Goal: Task Accomplishment & Management: Use online tool/utility

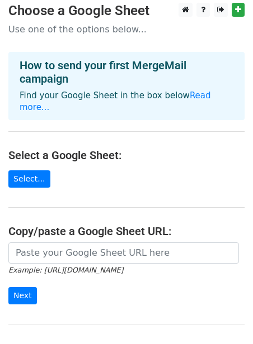
scroll to position [3, 0]
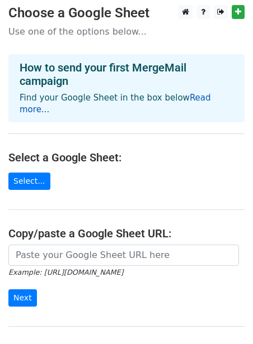
click at [191, 95] on link "Read more..." at bounding box center [115, 104] width 191 height 22
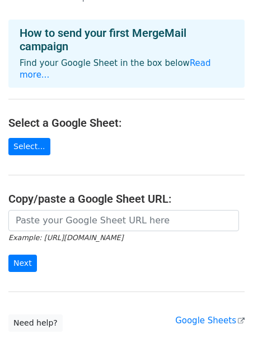
scroll to position [39, 0]
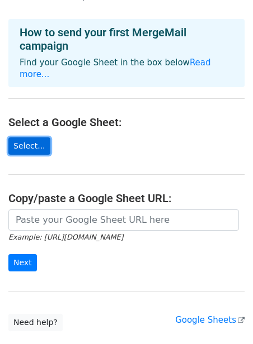
click at [29, 138] on link "Select..." at bounding box center [29, 146] width 42 height 17
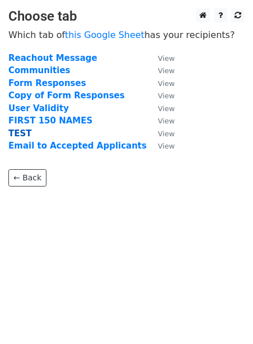
click at [20, 131] on strong "TEST" at bounding box center [19, 134] width 23 height 10
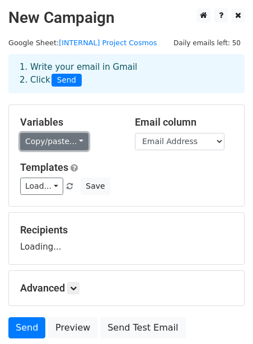
click at [65, 140] on link "Copy/paste..." at bounding box center [54, 141] width 68 height 17
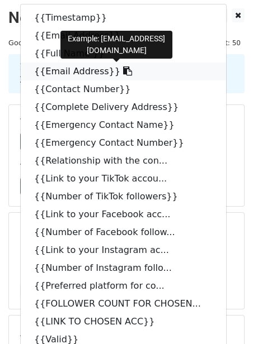
click at [67, 66] on link "{{Email Address}}" at bounding box center [123, 72] width 205 height 18
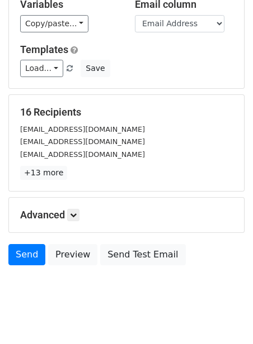
scroll to position [134, 0]
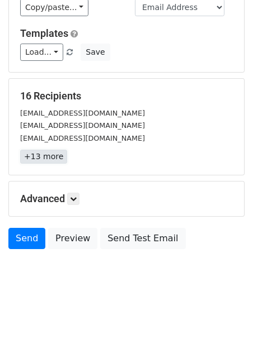
click at [54, 156] on link "+13 more" at bounding box center [43, 157] width 47 height 14
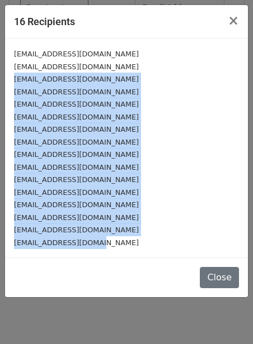
drag, startPoint x: 125, startPoint y: 238, endPoint x: 12, endPoint y: 77, distance: 195.9
click at [12, 77] on div "vocagurrlzan@gmail.com chellorenzo21@gmail.com mmporteds@gmail.com osetpinktea@…" at bounding box center [126, 148] width 243 height 219
click at [233, 20] on span "×" at bounding box center [233, 21] width 11 height 16
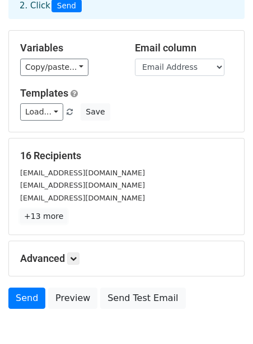
scroll to position [0, 0]
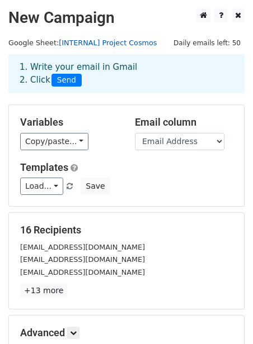
click at [96, 44] on link "[INTERNAL] Project Cosmos" at bounding box center [108, 43] width 98 height 8
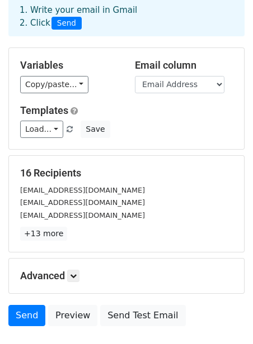
scroll to position [65, 0]
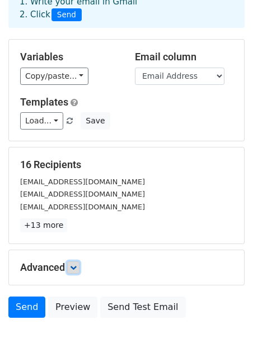
click at [75, 268] on icon at bounding box center [73, 267] width 7 height 7
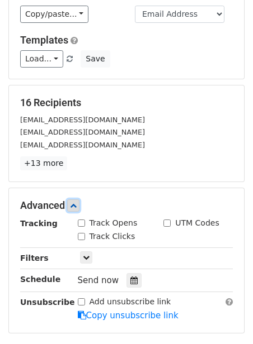
scroll to position [0, 0]
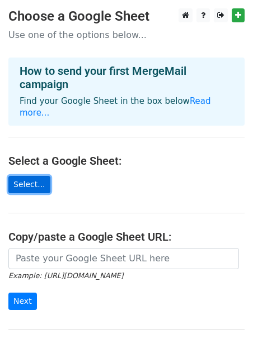
click at [26, 176] on link "Select..." at bounding box center [29, 184] width 42 height 17
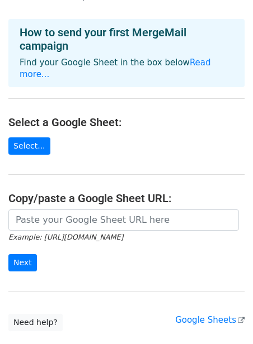
scroll to position [45, 0]
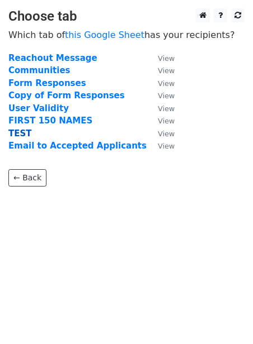
click at [23, 133] on strong "TEST" at bounding box center [19, 134] width 23 height 10
click at [158, 135] on small "View" at bounding box center [166, 134] width 17 height 8
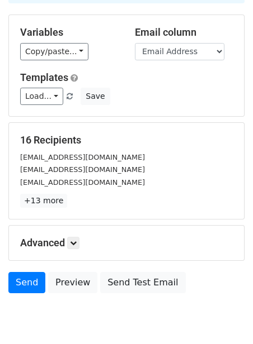
scroll to position [91, 0]
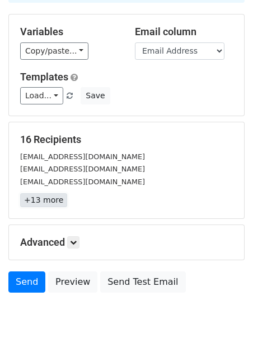
click at [54, 198] on link "+13 more" at bounding box center [43, 200] width 47 height 14
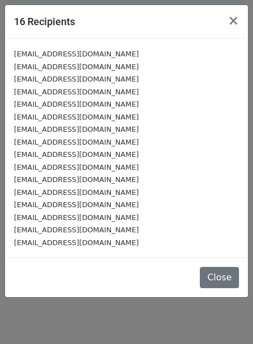
click at [70, 190] on small "sofiaandrealorenzoo@gmail.com" at bounding box center [76, 192] width 125 height 8
click at [117, 76] on div "mmporteds@gmail.com" at bounding box center [126, 79] width 225 height 13
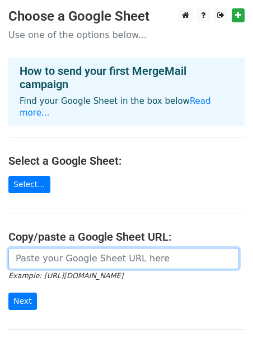
click at [72, 248] on input "url" at bounding box center [123, 258] width 230 height 21
paste input "[URL][DOMAIN_NAME]"
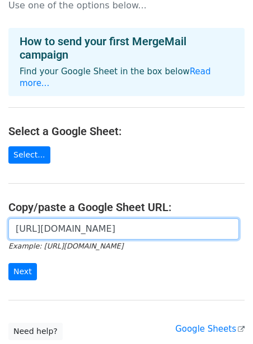
scroll to position [36, 0]
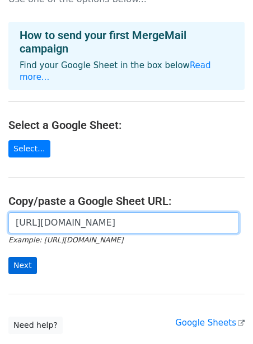
type input "[URL][DOMAIN_NAME]"
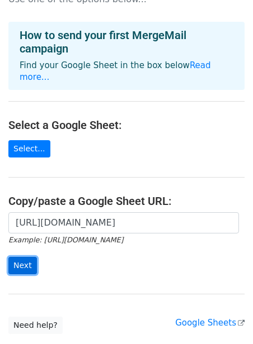
click at [22, 257] on input "Next" at bounding box center [22, 265] width 29 height 17
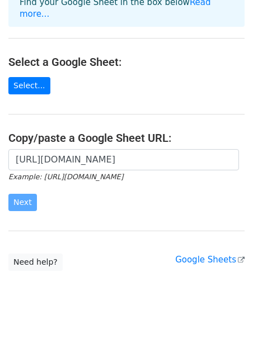
scroll to position [101, 0]
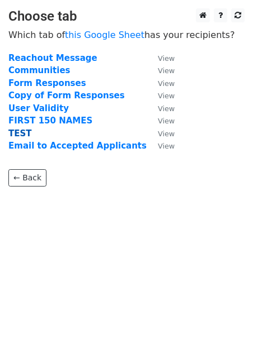
click at [25, 135] on strong "TEST" at bounding box center [19, 134] width 23 height 10
click at [23, 135] on strong "TEST" at bounding box center [19, 134] width 23 height 10
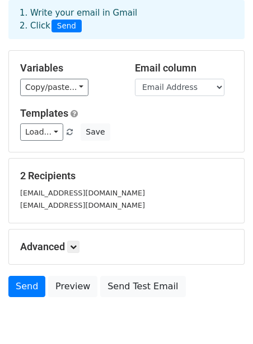
scroll to position [48, 0]
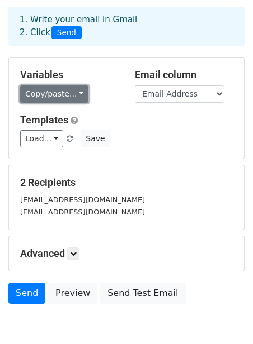
click at [57, 97] on link "Copy/paste..." at bounding box center [54, 94] width 68 height 17
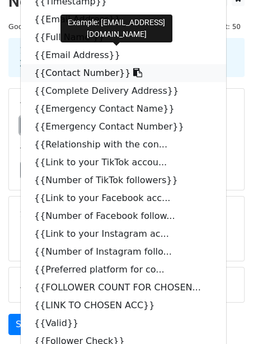
scroll to position [0, 0]
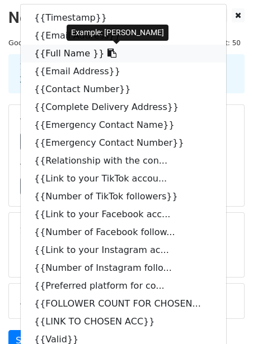
click at [73, 53] on link "{{Full Name }}" at bounding box center [123, 54] width 205 height 18
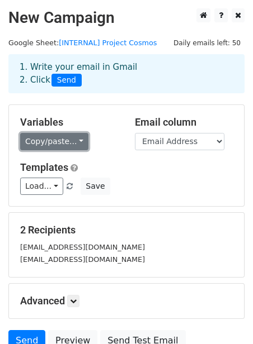
click at [56, 139] on link "Copy/paste..." at bounding box center [54, 141] width 68 height 17
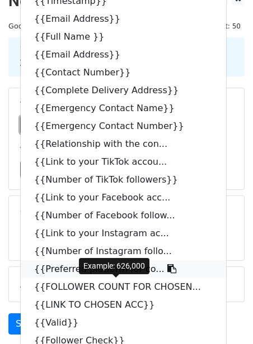
scroll to position [17, 0]
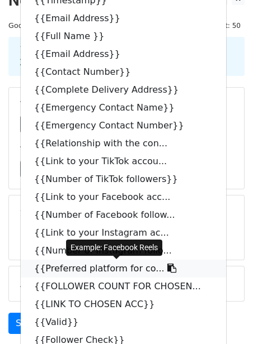
click at [68, 271] on link "{{Preferred platform for co..." at bounding box center [123, 269] width 205 height 18
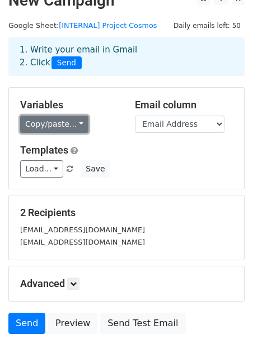
click at [62, 125] on link "Copy/paste..." at bounding box center [54, 124] width 68 height 17
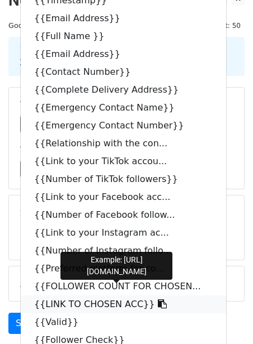
click at [78, 302] on link "{{LINK TO CHOSEN ACC}}" at bounding box center [123, 305] width 205 height 18
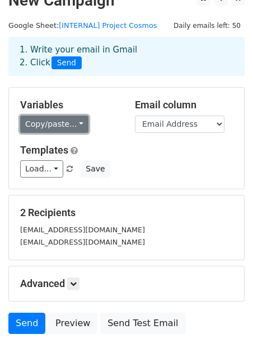
click at [56, 126] on link "Copy/paste..." at bounding box center [54, 124] width 68 height 17
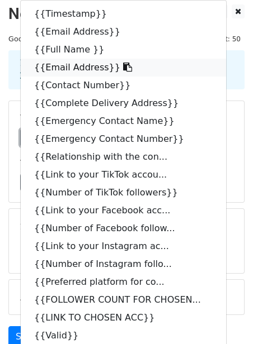
scroll to position [0, 0]
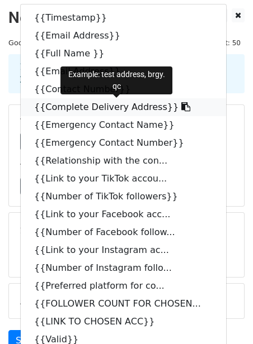
click at [91, 107] on link "{{Complete Delivery Address}}" at bounding box center [123, 107] width 205 height 18
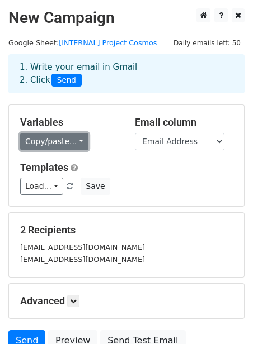
click at [56, 142] on link "Copy/paste..." at bounding box center [54, 141] width 68 height 17
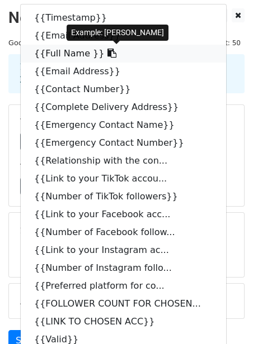
click at [55, 51] on link "{{Full Name }}" at bounding box center [123, 54] width 205 height 18
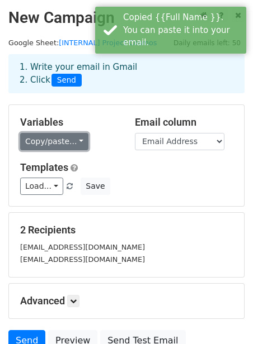
click at [72, 139] on link "Copy/paste..." at bounding box center [54, 141] width 68 height 17
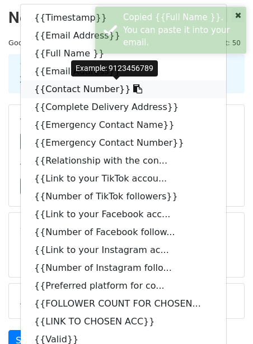
click at [84, 89] on link "{{Contact Number}}" at bounding box center [123, 90] width 205 height 18
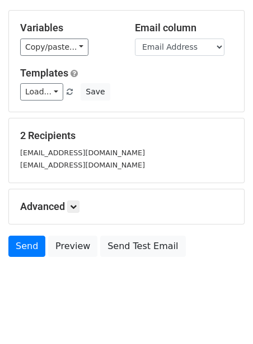
scroll to position [102, 0]
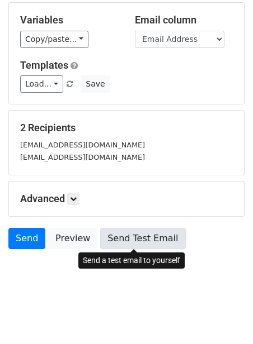
click at [129, 235] on link "Send Test Email" at bounding box center [142, 238] width 85 height 21
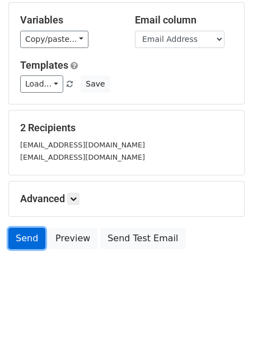
click at [29, 243] on link "Send" at bounding box center [26, 238] width 37 height 21
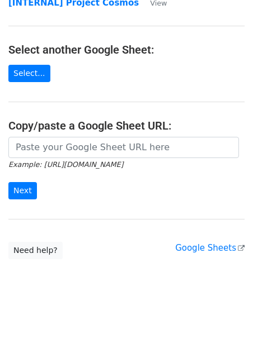
scroll to position [101, 0]
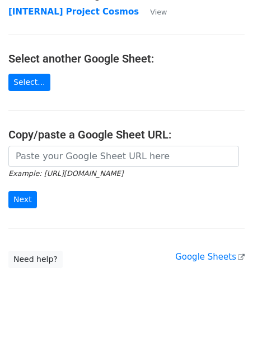
scroll to position [101, 0]
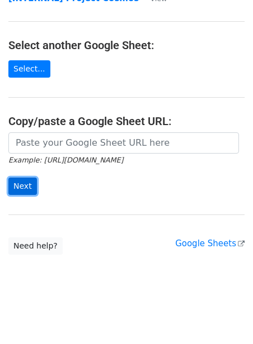
click at [23, 192] on input "Next" at bounding box center [22, 186] width 29 height 17
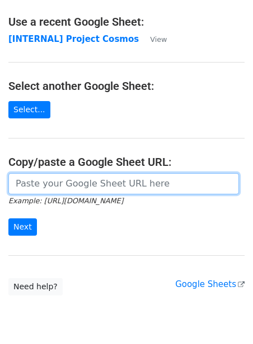
scroll to position [0, 0]
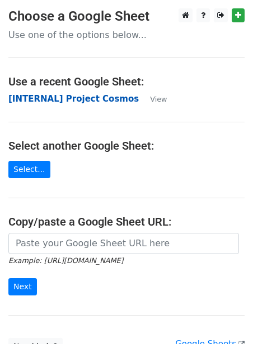
click at [86, 99] on strong "[INTERNAL] Project Cosmos" at bounding box center [73, 99] width 130 height 10
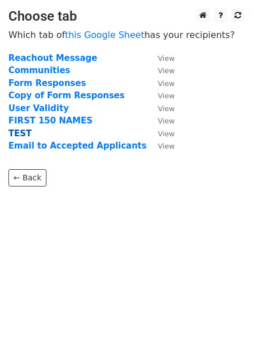
click at [20, 135] on strong "TEST" at bounding box center [19, 134] width 23 height 10
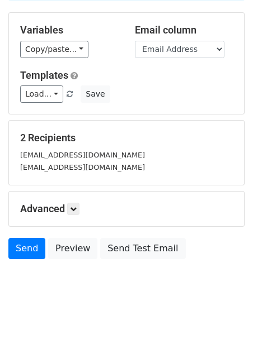
scroll to position [102, 0]
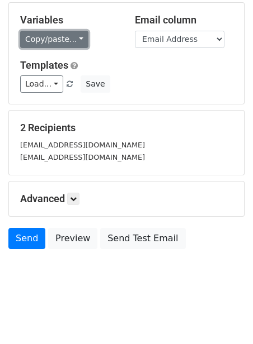
click at [60, 42] on link "Copy/paste..." at bounding box center [54, 39] width 68 height 17
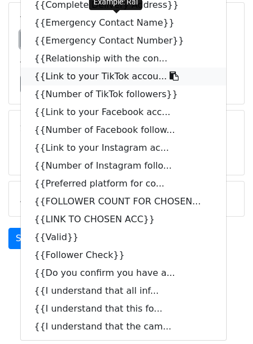
scroll to position [0, 0]
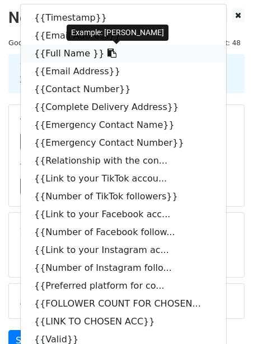
click at [56, 55] on link "{{Full Name }}" at bounding box center [123, 54] width 205 height 18
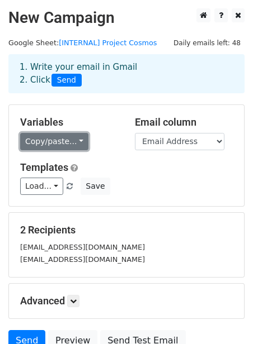
click at [73, 143] on link "Copy/paste..." at bounding box center [54, 141] width 68 height 17
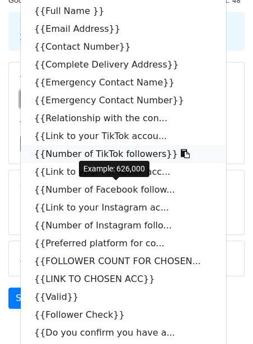
scroll to position [41, 0]
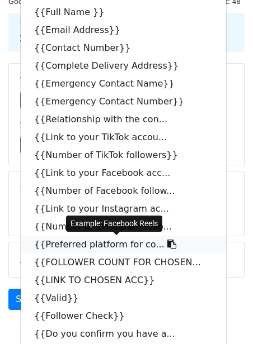
click at [167, 246] on icon at bounding box center [171, 244] width 9 height 9
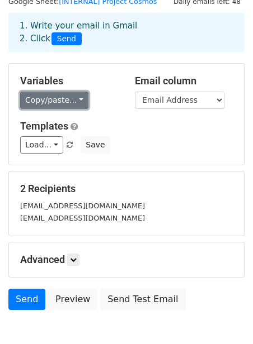
click at [72, 103] on link "Copy/paste..." at bounding box center [54, 100] width 68 height 17
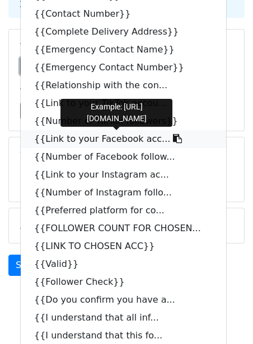
scroll to position [78, 0]
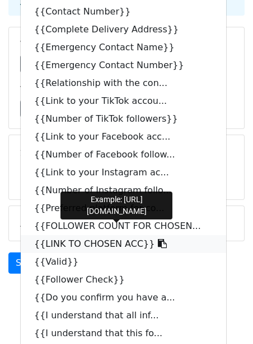
click at [94, 242] on link "{{LINK TO CHOSEN ACC}}" at bounding box center [123, 244] width 205 height 18
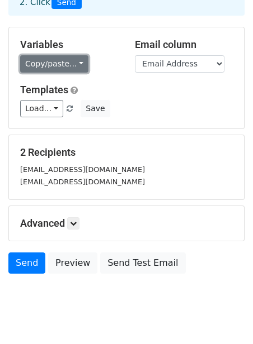
click at [49, 61] on link "Copy/paste..." at bounding box center [54, 63] width 68 height 17
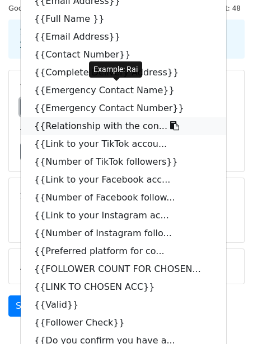
scroll to position [34, 0]
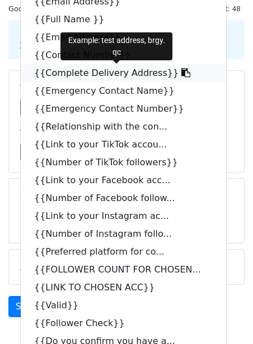
click at [90, 72] on link "{{Complete Delivery Address}}" at bounding box center [123, 73] width 205 height 18
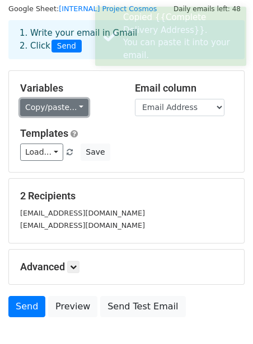
click at [49, 102] on link "Copy/paste..." at bounding box center [54, 107] width 68 height 17
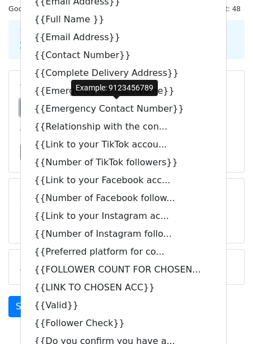
scroll to position [0, 0]
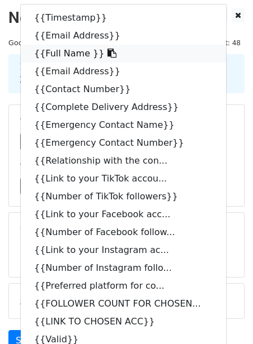
click at [70, 54] on link "{{Full Name }}" at bounding box center [123, 54] width 205 height 18
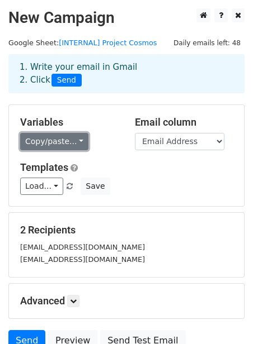
click at [65, 141] on link "Copy/paste..." at bounding box center [54, 141] width 68 height 17
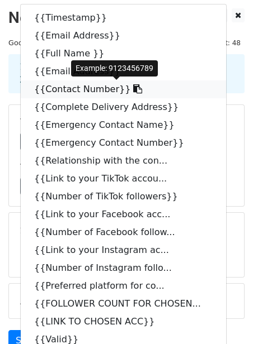
click at [81, 89] on link "{{Contact Number}}" at bounding box center [123, 90] width 205 height 18
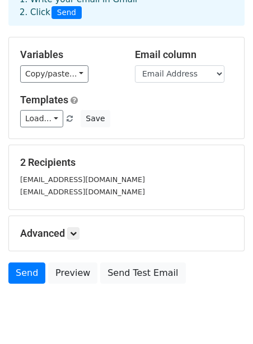
scroll to position [74, 0]
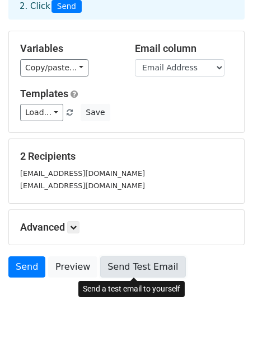
click at [155, 268] on link "Send Test Email" at bounding box center [142, 267] width 85 height 21
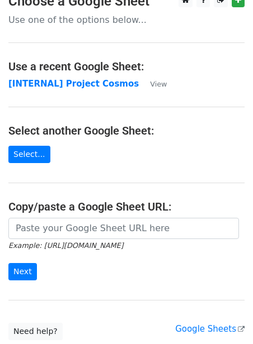
scroll to position [27, 0]
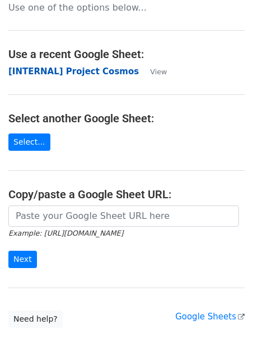
click at [83, 71] on strong "[INTERNAL] Project Cosmos" at bounding box center [73, 72] width 130 height 10
click at [77, 72] on strong "[INTERNAL] Project Cosmos" at bounding box center [73, 72] width 130 height 10
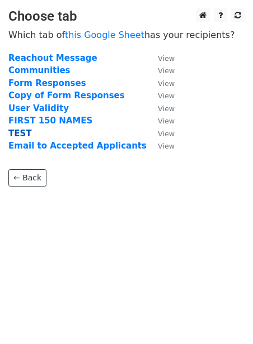
click at [25, 134] on strong "TEST" at bounding box center [19, 134] width 23 height 10
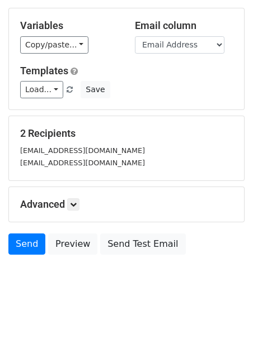
scroll to position [102, 0]
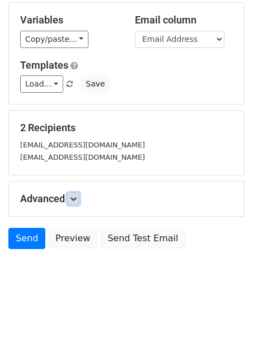
click at [74, 202] on icon at bounding box center [73, 199] width 7 height 7
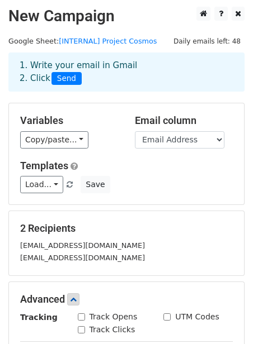
scroll to position [0, 0]
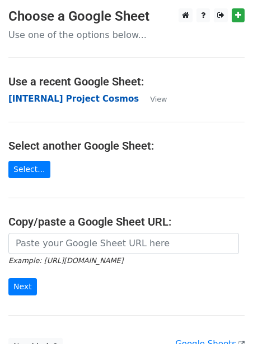
click at [100, 101] on strong "[INTERNAL] Project Cosmos" at bounding box center [73, 99] width 130 height 10
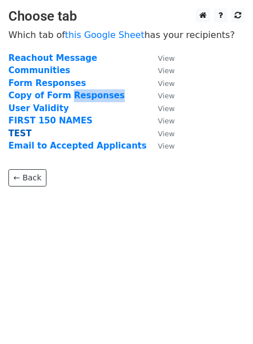
click at [20, 135] on strong "TEST" at bounding box center [19, 134] width 23 height 10
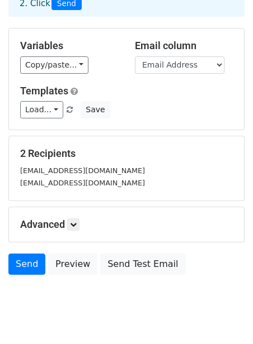
scroll to position [102, 0]
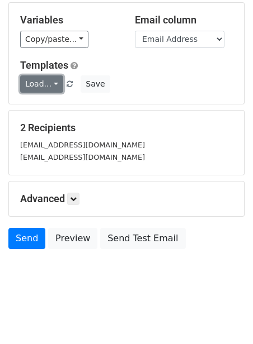
click at [50, 88] on link "Load..." at bounding box center [41, 83] width 43 height 17
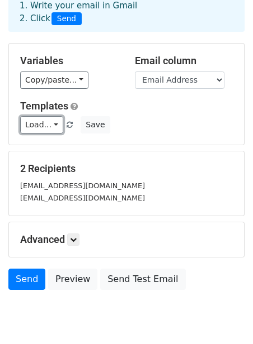
scroll to position [60, 0]
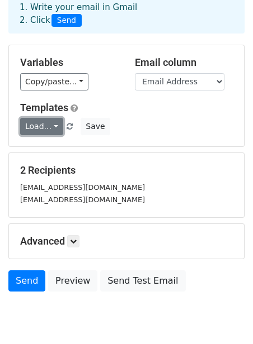
click at [53, 130] on link "Load..." at bounding box center [41, 126] width 43 height 17
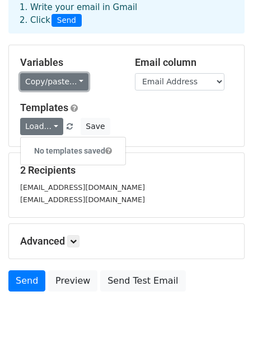
click at [63, 82] on link "Copy/paste..." at bounding box center [54, 81] width 68 height 17
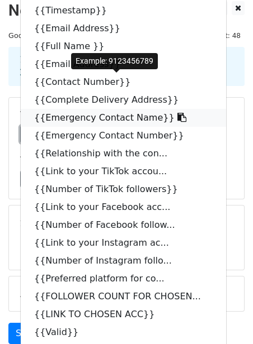
scroll to position [0, 0]
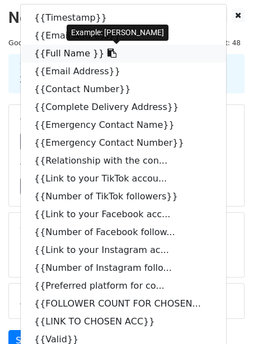
click at [65, 56] on link "{{Full Name }}" at bounding box center [123, 54] width 205 height 18
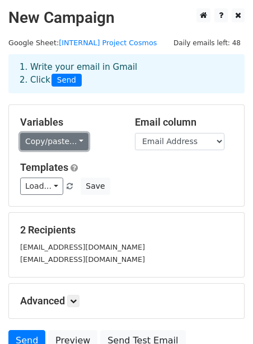
click at [48, 146] on link "Copy/paste..." at bounding box center [54, 141] width 68 height 17
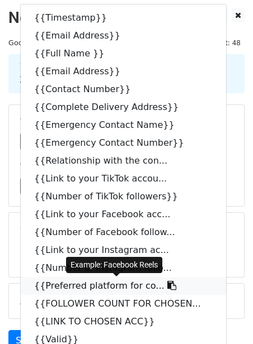
click at [76, 290] on link "{{Preferred platform for co..." at bounding box center [123, 286] width 205 height 18
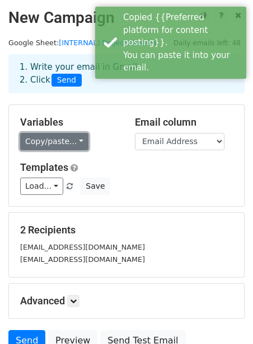
click at [60, 143] on link "Copy/paste..." at bounding box center [54, 141] width 68 height 17
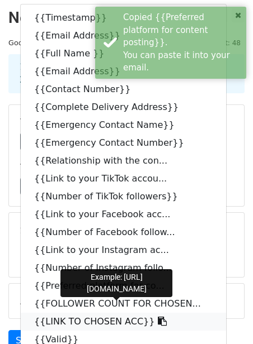
click at [99, 321] on link "{{LINK TO CHOSEN ACC}}" at bounding box center [123, 322] width 205 height 18
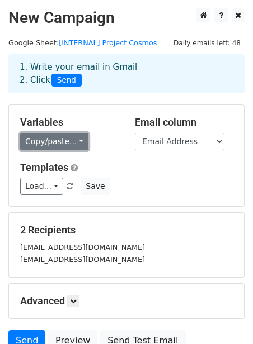
click at [42, 145] on link "Copy/paste..." at bounding box center [54, 141] width 68 height 17
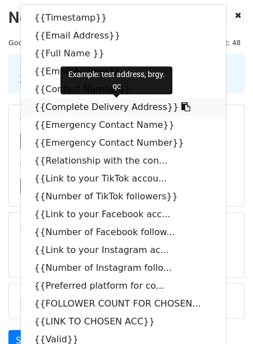
click at [89, 106] on link "{{Complete Delivery Address}}" at bounding box center [123, 107] width 205 height 18
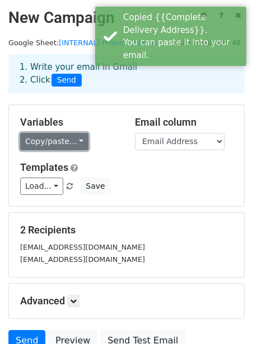
click at [60, 143] on link "Copy/paste..." at bounding box center [54, 141] width 68 height 17
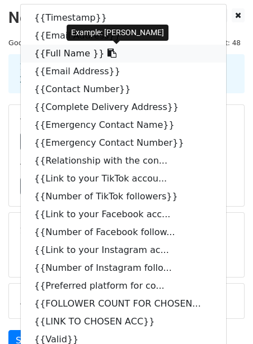
click at [56, 53] on link "{{Full Name }}" at bounding box center [123, 54] width 205 height 18
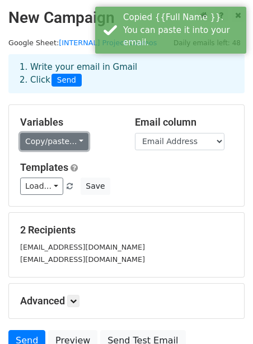
click at [45, 136] on link "Copy/paste..." at bounding box center [54, 141] width 68 height 17
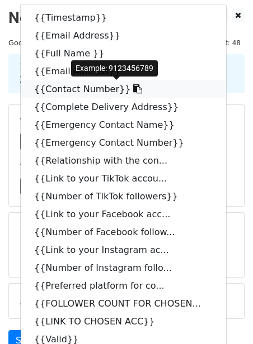
click at [66, 92] on link "{{Contact Number}}" at bounding box center [123, 90] width 205 height 18
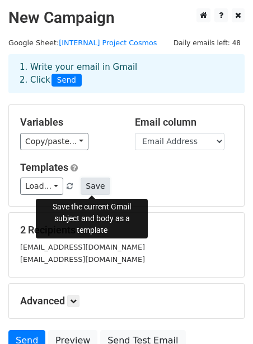
click at [90, 189] on button "Save" at bounding box center [95, 186] width 29 height 17
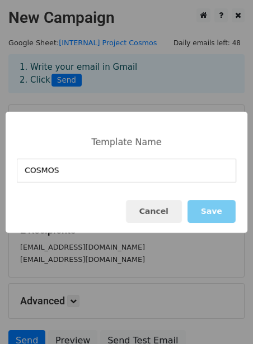
type input "COSMOS"
click at [206, 211] on button "Save" at bounding box center [211, 211] width 48 height 23
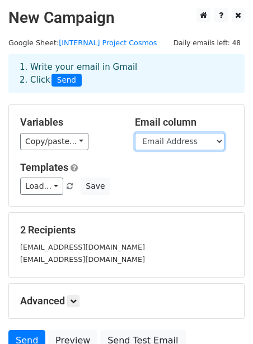
click at [177, 145] on select "Timestamp Email Address Full Name Email Address Contact Number Complete Deliver…" at bounding box center [179, 141] width 89 height 17
click at [135, 133] on select "Timestamp Email Address Full Name Email Address Contact Number Complete Deliver…" at bounding box center [179, 141] width 89 height 17
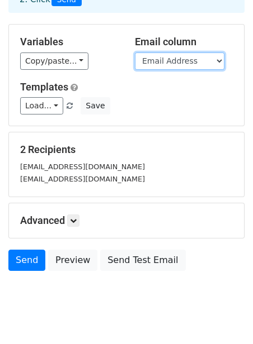
scroll to position [102, 0]
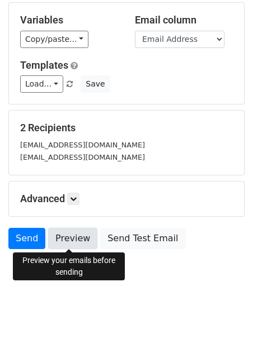
click at [73, 235] on link "Preview" at bounding box center [72, 238] width 49 height 21
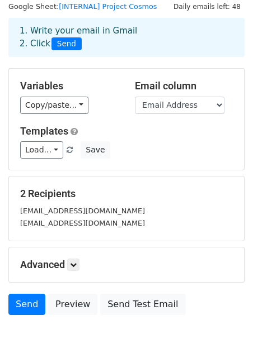
scroll to position [33, 0]
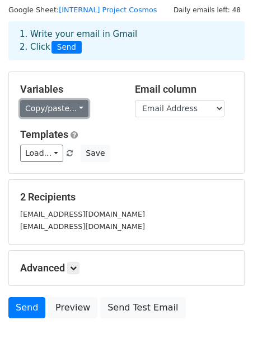
click at [74, 107] on link "Copy/paste..." at bounding box center [54, 108] width 68 height 17
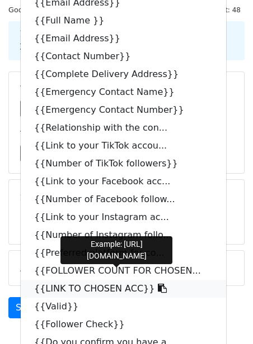
click at [75, 283] on link "{{LINK TO CHOSEN ACC}}" at bounding box center [123, 289] width 205 height 18
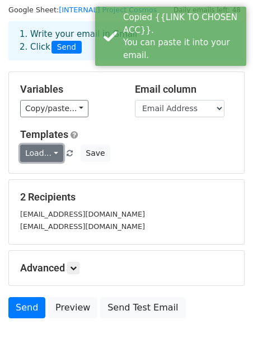
click at [53, 155] on link "Load..." at bounding box center [41, 153] width 43 height 17
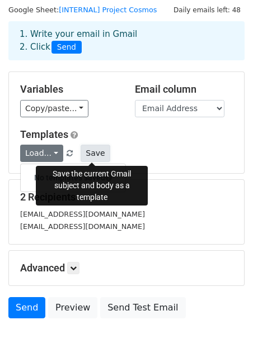
click at [93, 152] on button "Save" at bounding box center [95, 153] width 29 height 17
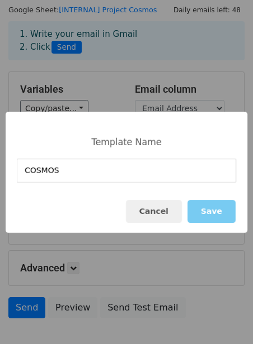
type input "COSMOS"
click at [211, 211] on button "Save" at bounding box center [211, 211] width 48 height 23
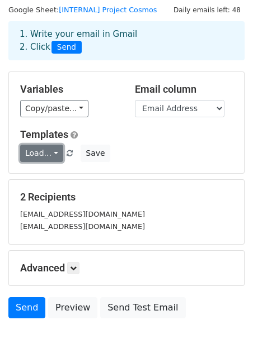
click at [48, 156] on link "Load..." at bounding box center [41, 153] width 43 height 17
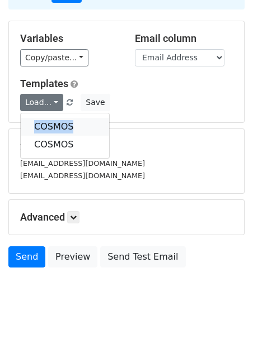
scroll to position [102, 0]
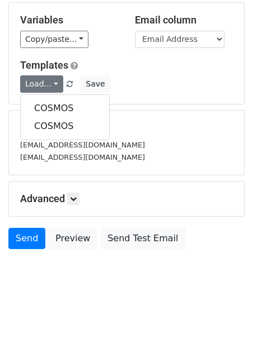
click at [148, 165] on div "2 Recipients vocagurrlzan@gmail.com chellorenzo21@gmail.com" at bounding box center [126, 143] width 235 height 64
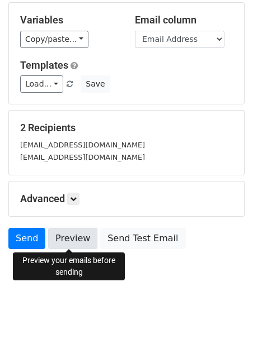
click at [76, 233] on link "Preview" at bounding box center [72, 238] width 49 height 21
click at [77, 240] on link "Preview" at bounding box center [72, 238] width 49 height 21
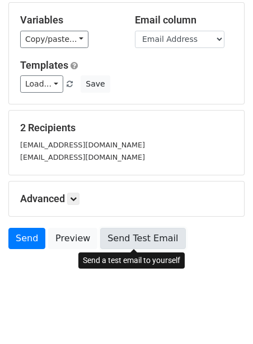
click at [143, 238] on link "Send Test Email" at bounding box center [142, 238] width 85 height 21
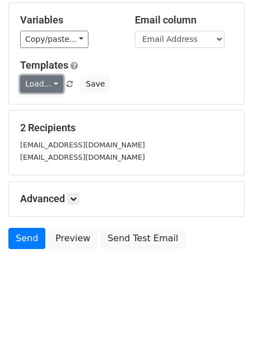
click at [51, 88] on link "Load..." at bounding box center [41, 83] width 43 height 17
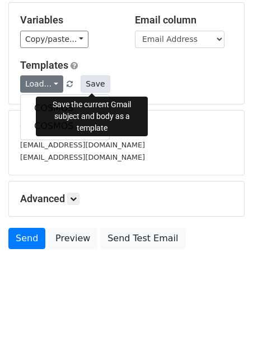
click at [86, 87] on button "Save" at bounding box center [95, 83] width 29 height 17
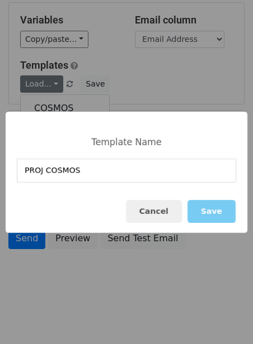
type input "PROJ COSMOS"
click at [209, 211] on button "Save" at bounding box center [211, 211] width 48 height 23
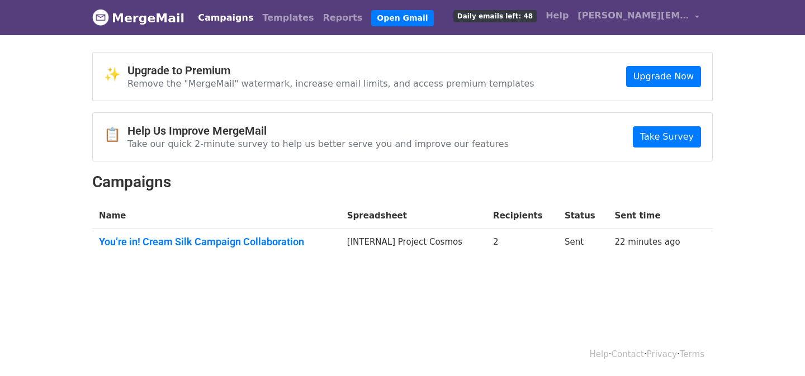
click at [413, 248] on td "[INTERNAL] Project Cosmos" at bounding box center [413, 244] width 146 height 30
click at [292, 245] on link "You’re in! Cream Silk Campaign Collaboration" at bounding box center [216, 242] width 235 height 12
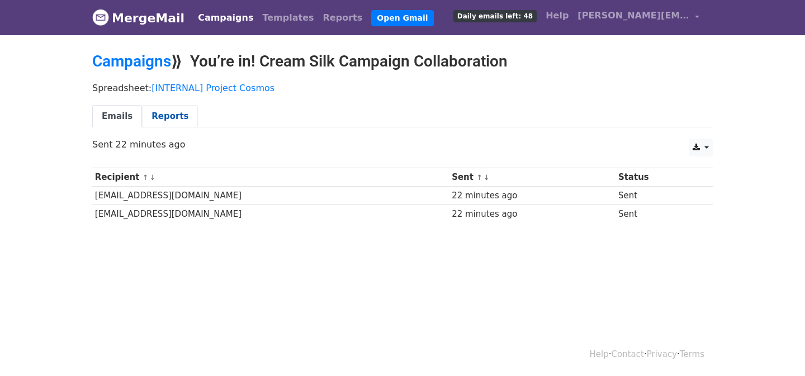
click at [173, 111] on link "Reports" at bounding box center [170, 116] width 56 height 23
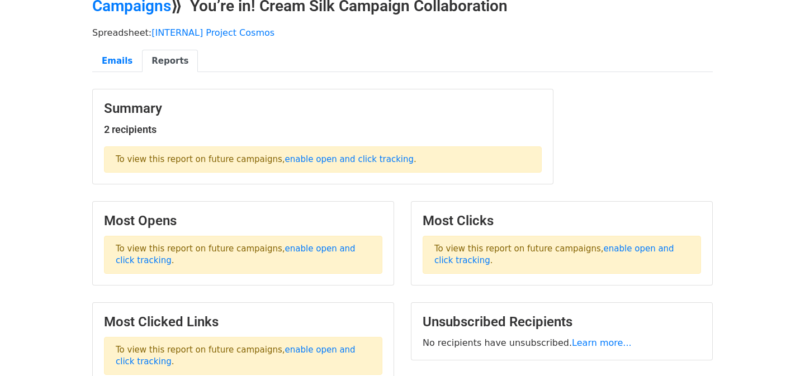
scroll to position [64, 0]
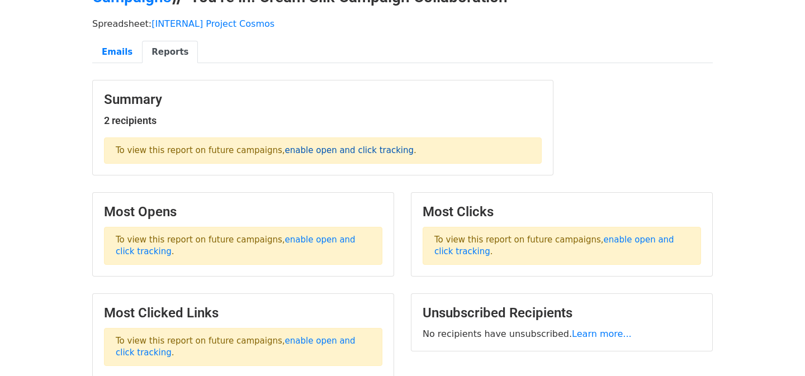
click at [309, 148] on link "enable open and click tracking" at bounding box center [349, 150] width 129 height 10
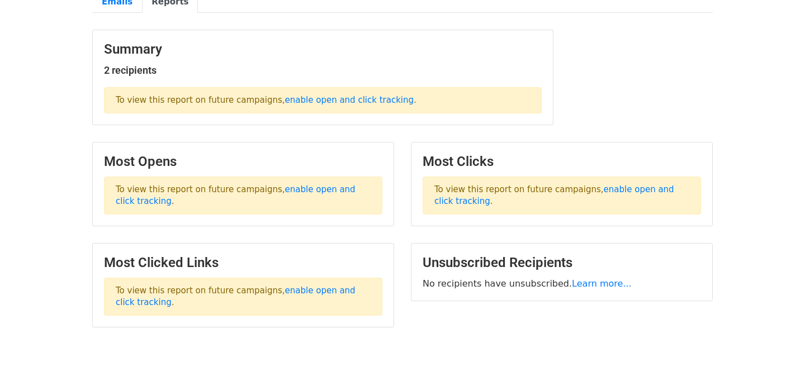
scroll to position [0, 0]
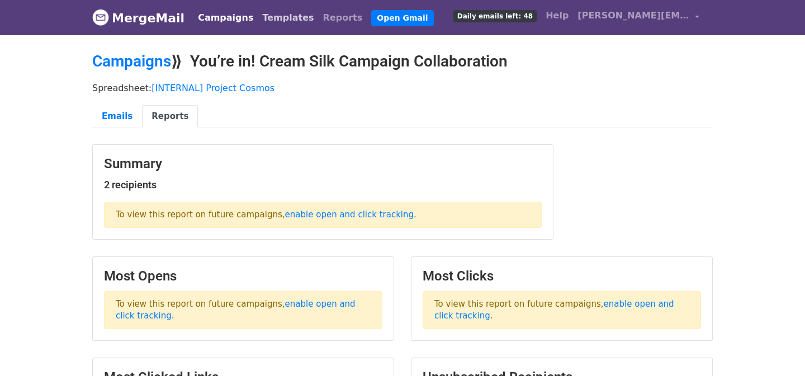
click at [268, 24] on link "Templates" at bounding box center [288, 18] width 60 height 22
click at [128, 18] on link "MergeMail" at bounding box center [138, 17] width 92 height 23
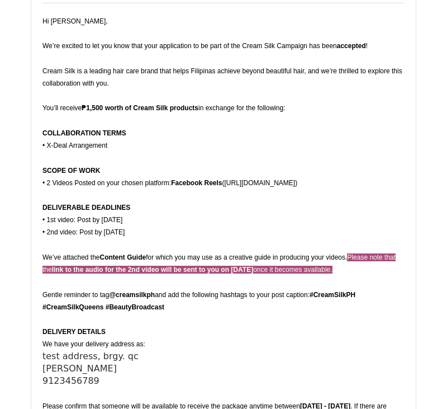
scroll to position [30, 0]
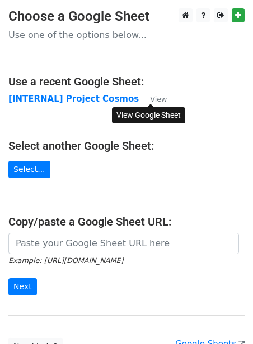
click at [152, 102] on small "View" at bounding box center [158, 99] width 17 height 8
click at [84, 101] on strong "[INTERNAL] Project Cosmos" at bounding box center [73, 99] width 130 height 10
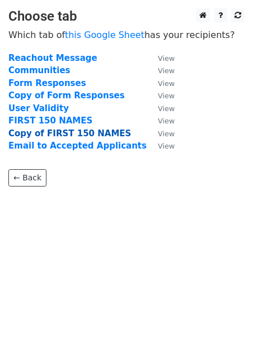
click at [62, 135] on strong "Copy of FIRST 150 NAMES" at bounding box center [69, 134] width 122 height 10
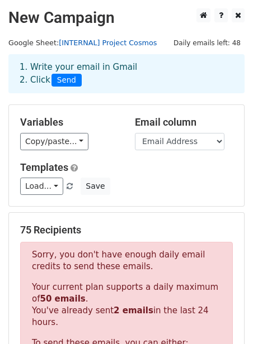
click at [86, 44] on link "[INTERNAL] Project Cosmos" at bounding box center [108, 43] width 98 height 8
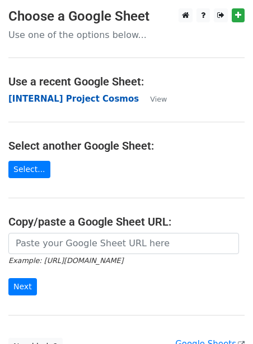
click at [116, 102] on strong "[INTERNAL] Project Cosmos" at bounding box center [73, 99] width 130 height 10
click at [96, 101] on strong "[INTERNAL] Project Cosmos" at bounding box center [73, 99] width 130 height 10
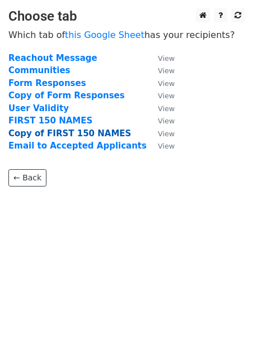
click at [43, 131] on strong "Copy of FIRST 150 NAMES" at bounding box center [69, 134] width 122 height 10
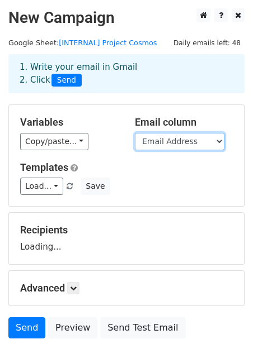
click at [168, 140] on select "Timestamp Email Address Full Name Email Address Contact Number Complete Deliver…" at bounding box center [179, 141] width 89 height 17
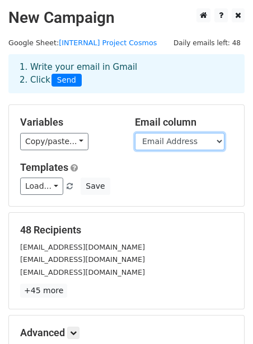
click at [166, 147] on select "Timestamp Email Address Full Name Email Address Contact Number Complete Deliver…" at bounding box center [179, 141] width 89 height 17
select select "Email Address"
click at [135, 133] on select "Timestamp Email Address Full Name Email Address Contact Number Complete Deliver…" at bounding box center [179, 141] width 89 height 17
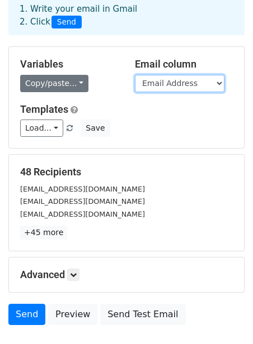
scroll to position [60, 0]
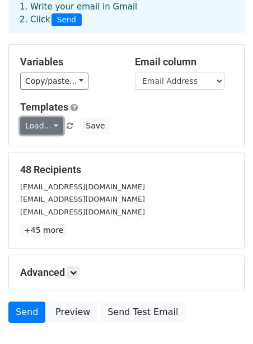
click at [44, 129] on link "Load..." at bounding box center [41, 125] width 43 height 17
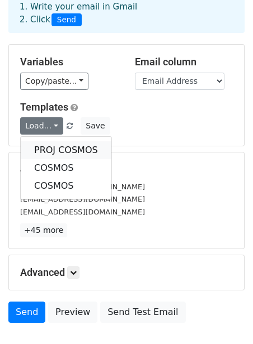
click at [70, 150] on link "PROJ COSMOS" at bounding box center [66, 150] width 91 height 18
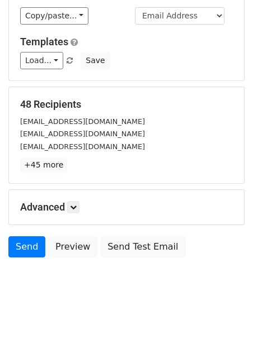
scroll to position [134, 0]
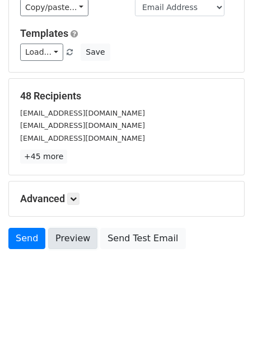
click at [79, 237] on link "Preview" at bounding box center [72, 238] width 49 height 21
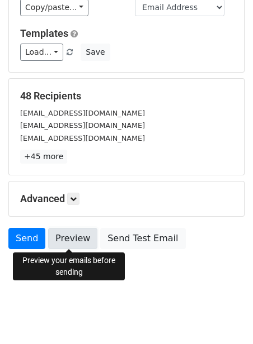
click at [75, 235] on link "Preview" at bounding box center [72, 238] width 49 height 21
click at [72, 245] on link "Preview" at bounding box center [72, 238] width 49 height 21
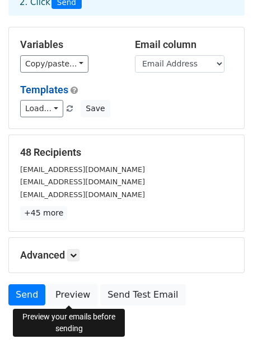
scroll to position [131, 0]
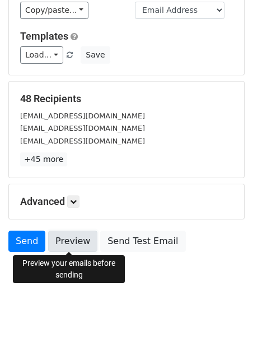
click at [74, 243] on link "Preview" at bounding box center [72, 241] width 49 height 21
click at [66, 245] on link "Preview" at bounding box center [72, 241] width 49 height 21
click at [68, 247] on link "Preview" at bounding box center [72, 241] width 49 height 21
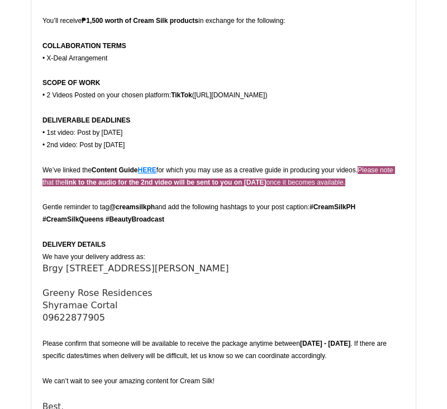
scroll to position [3171, 0]
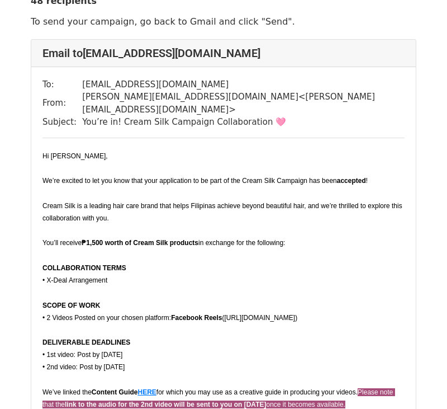
scroll to position [42, 0]
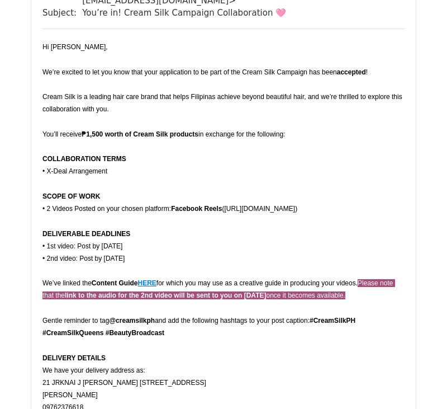
scroll to position [3843, 0]
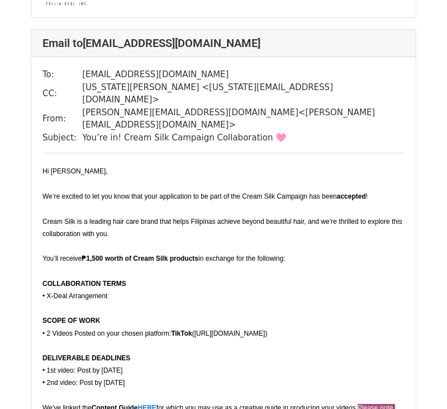
scroll to position [791, 0]
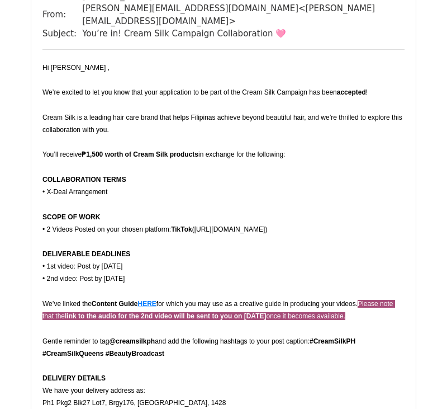
scroll to position [6118, 0]
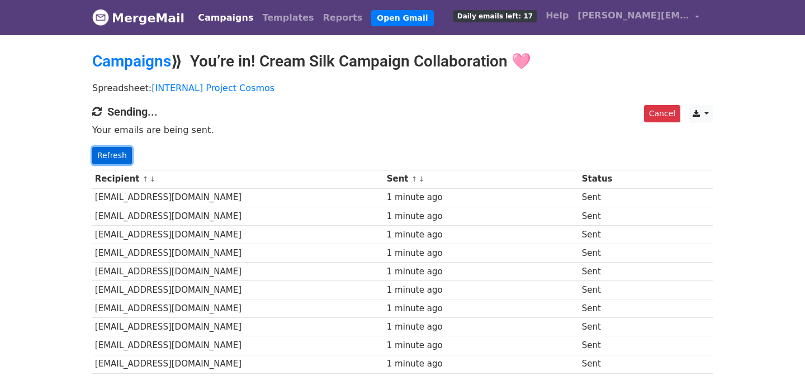
click at [114, 148] on link "Refresh" at bounding box center [112, 155] width 40 height 17
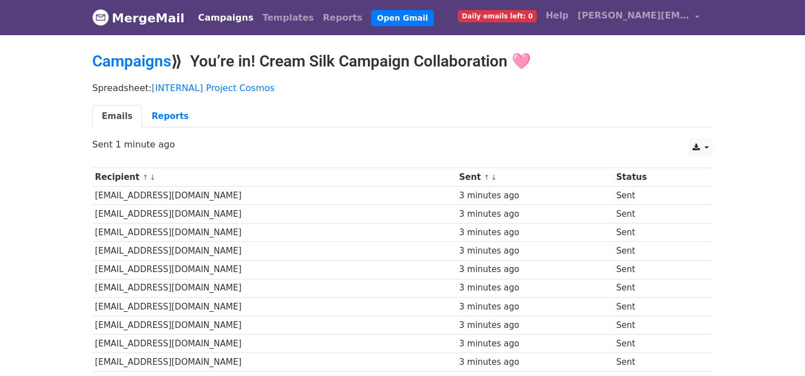
click at [713, 154] on div "CSV Excel Sent 1 minute ago" at bounding box center [402, 150] width 637 height 23
click at [703, 152] on link at bounding box center [701, 148] width 24 height 18
click at [637, 152] on div "CSV Excel Sent 1 minute ago" at bounding box center [402, 150] width 637 height 23
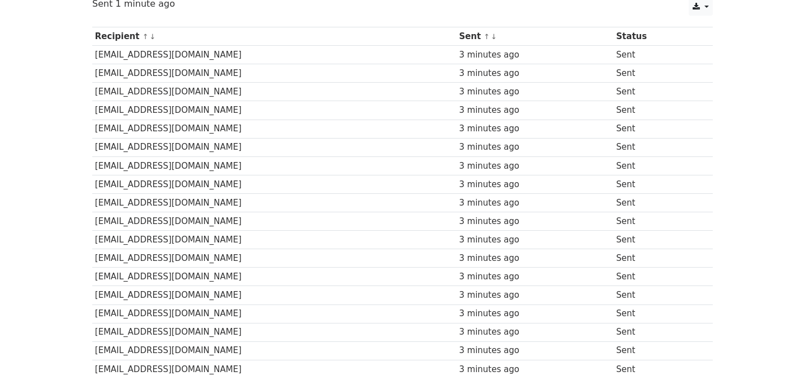
scroll to position [92, 0]
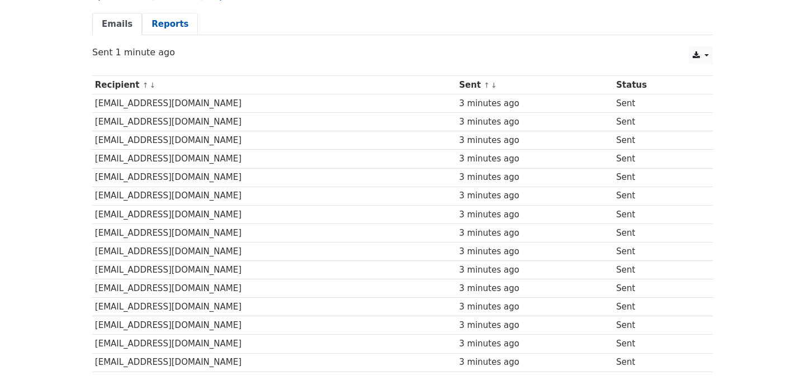
click at [163, 24] on link "Reports" at bounding box center [170, 24] width 56 height 23
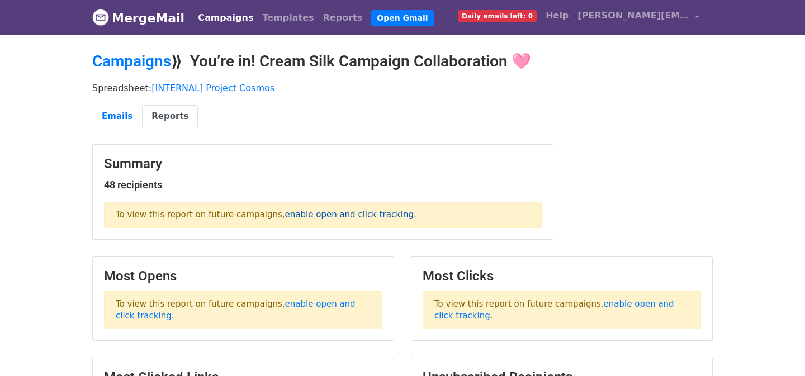
click at [353, 214] on link "enable open and click tracking" at bounding box center [349, 215] width 129 height 10
click at [122, 116] on link "Emails" at bounding box center [117, 116] width 50 height 23
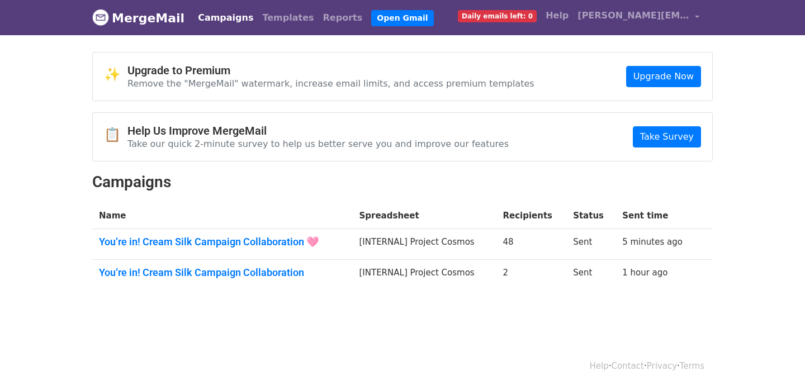
click at [151, 16] on link "MergeMail" at bounding box center [138, 17] width 92 height 23
click at [101, 22] on img at bounding box center [100, 17] width 17 height 17
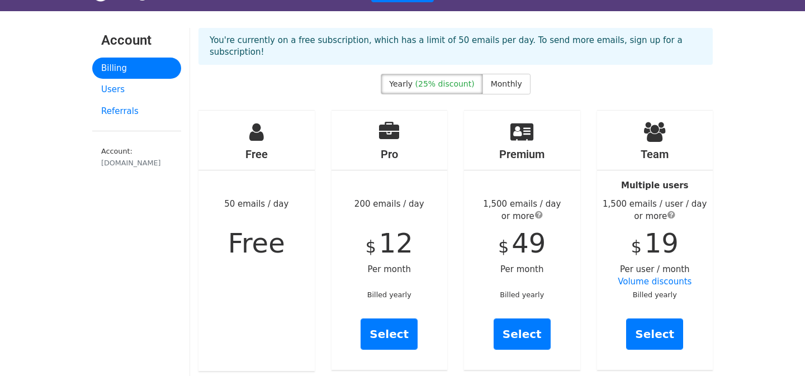
scroll to position [30, 0]
